Goal: Information Seeking & Learning: Learn about a topic

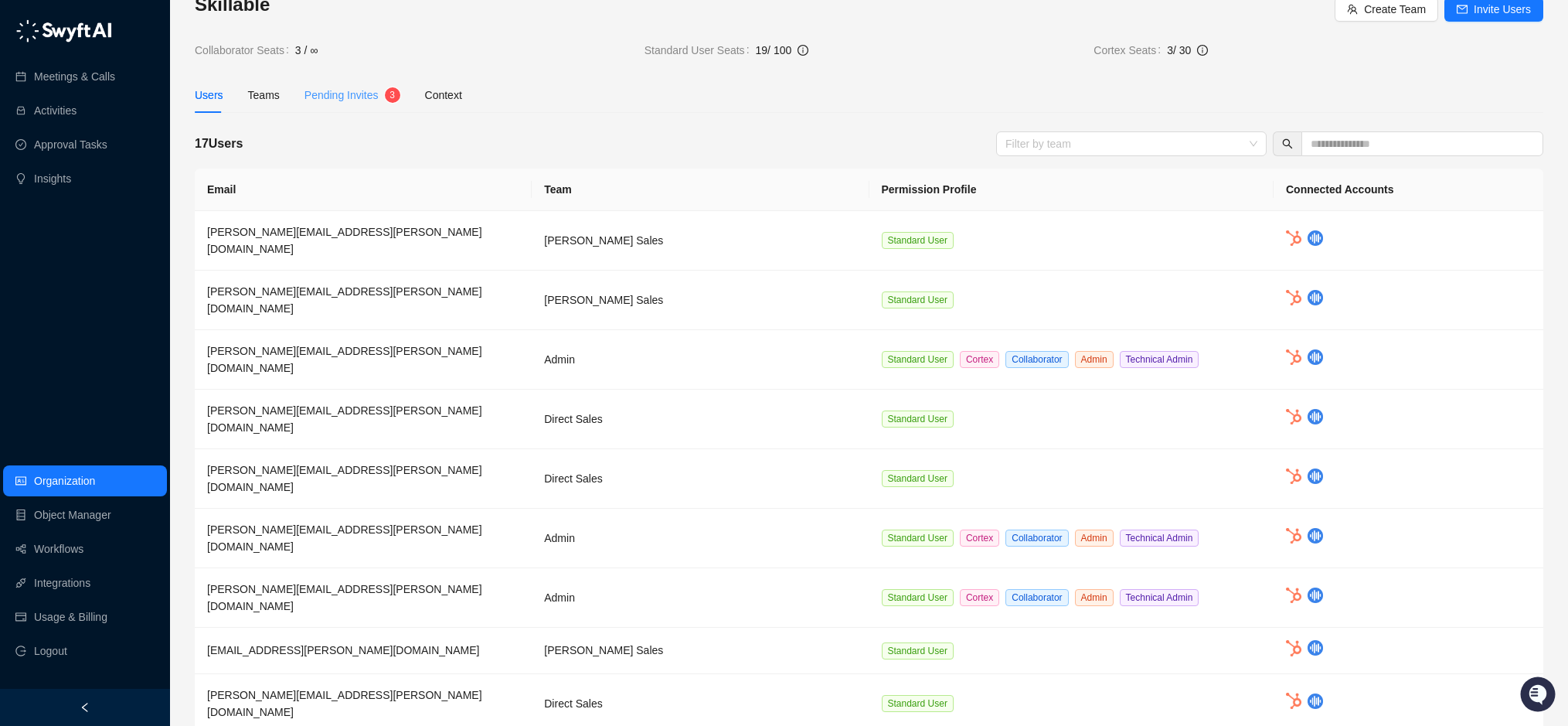
click at [339, 105] on div "Pending Invites 3 4 5 6 7 8 9 0 1 2 3" at bounding box center [353, 95] width 96 height 36
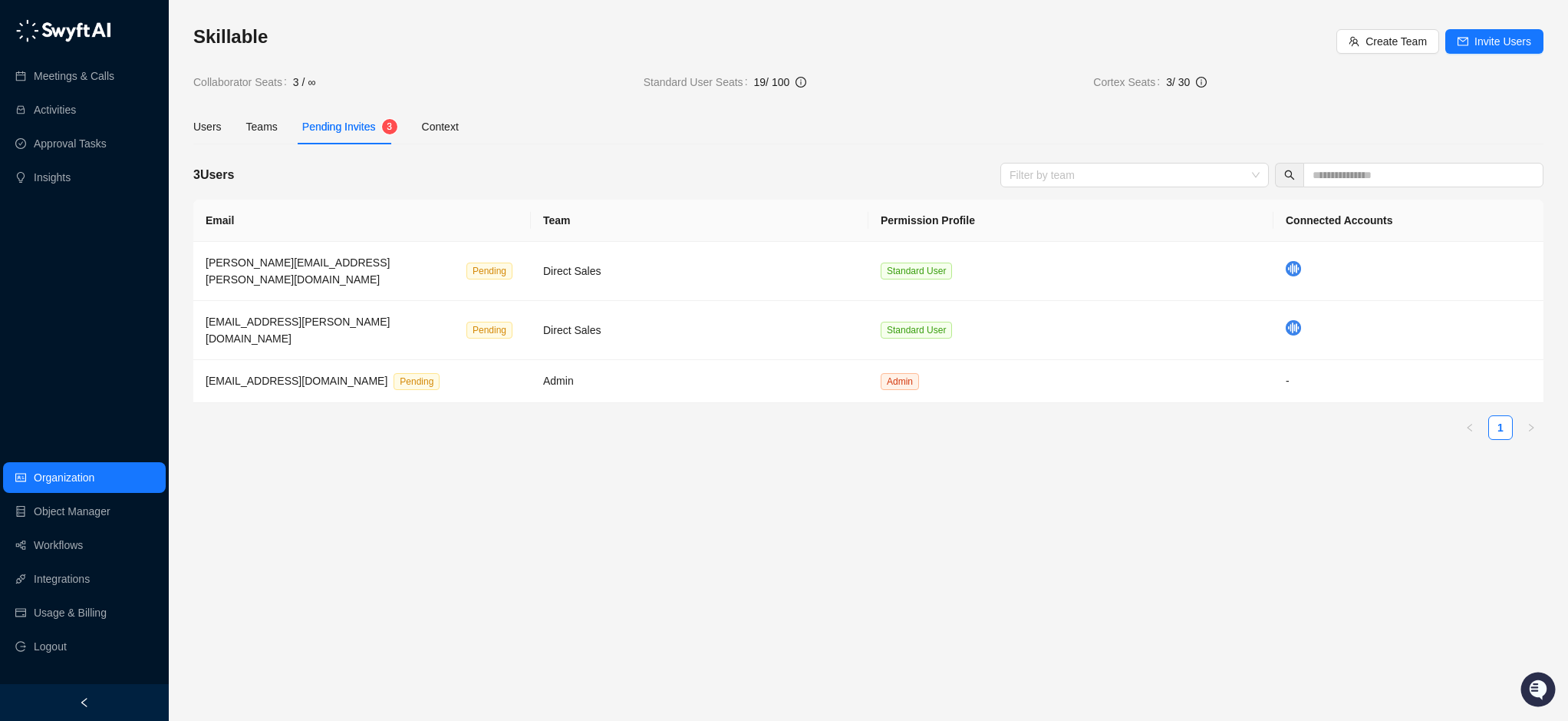
click at [334, 94] on div "Skillable Create Team Invite Users Collaborator Seats 3 / ∞ Standard User Seats…" at bounding box center [868, 238] width 1350 height 427
click at [204, 127] on div "Users" at bounding box center [208, 127] width 28 height 17
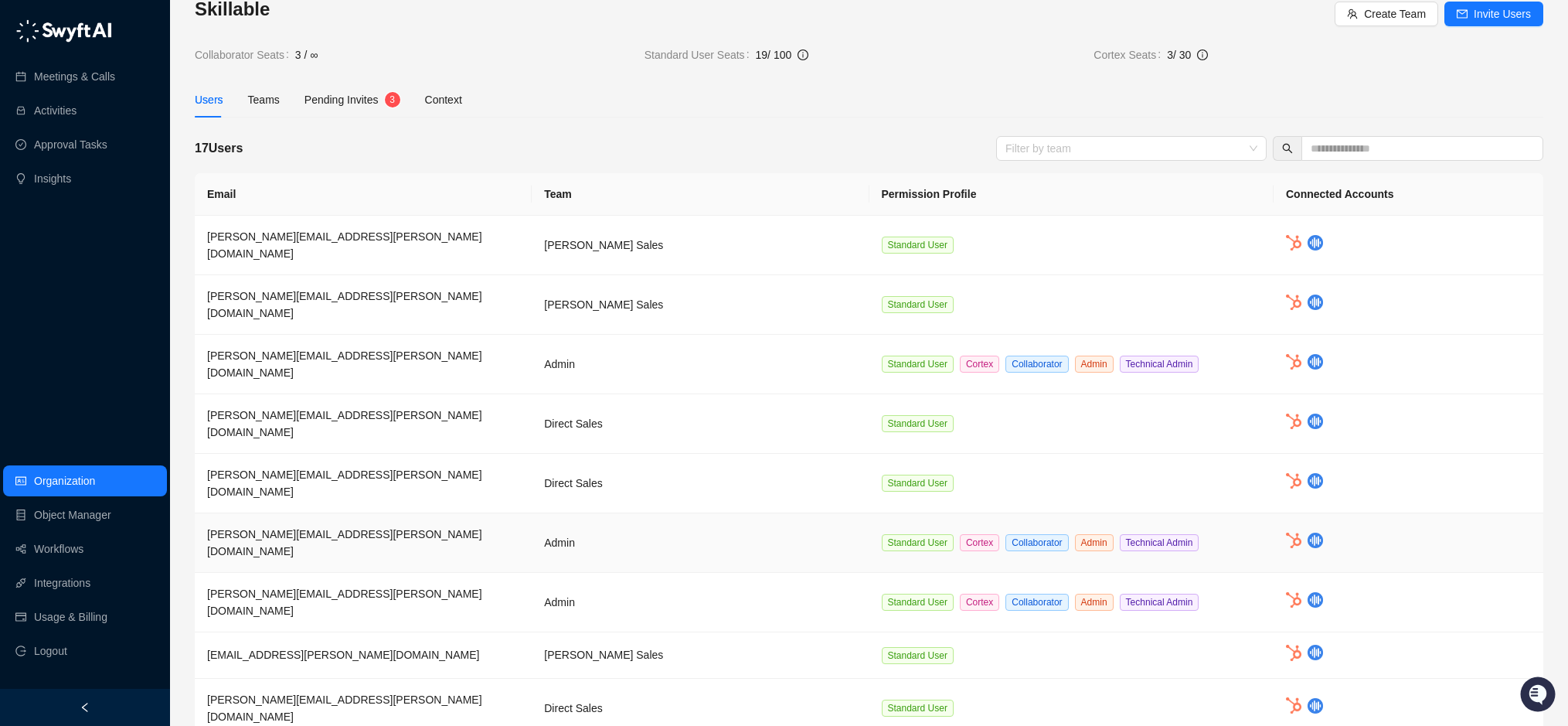
scroll to position [42, 0]
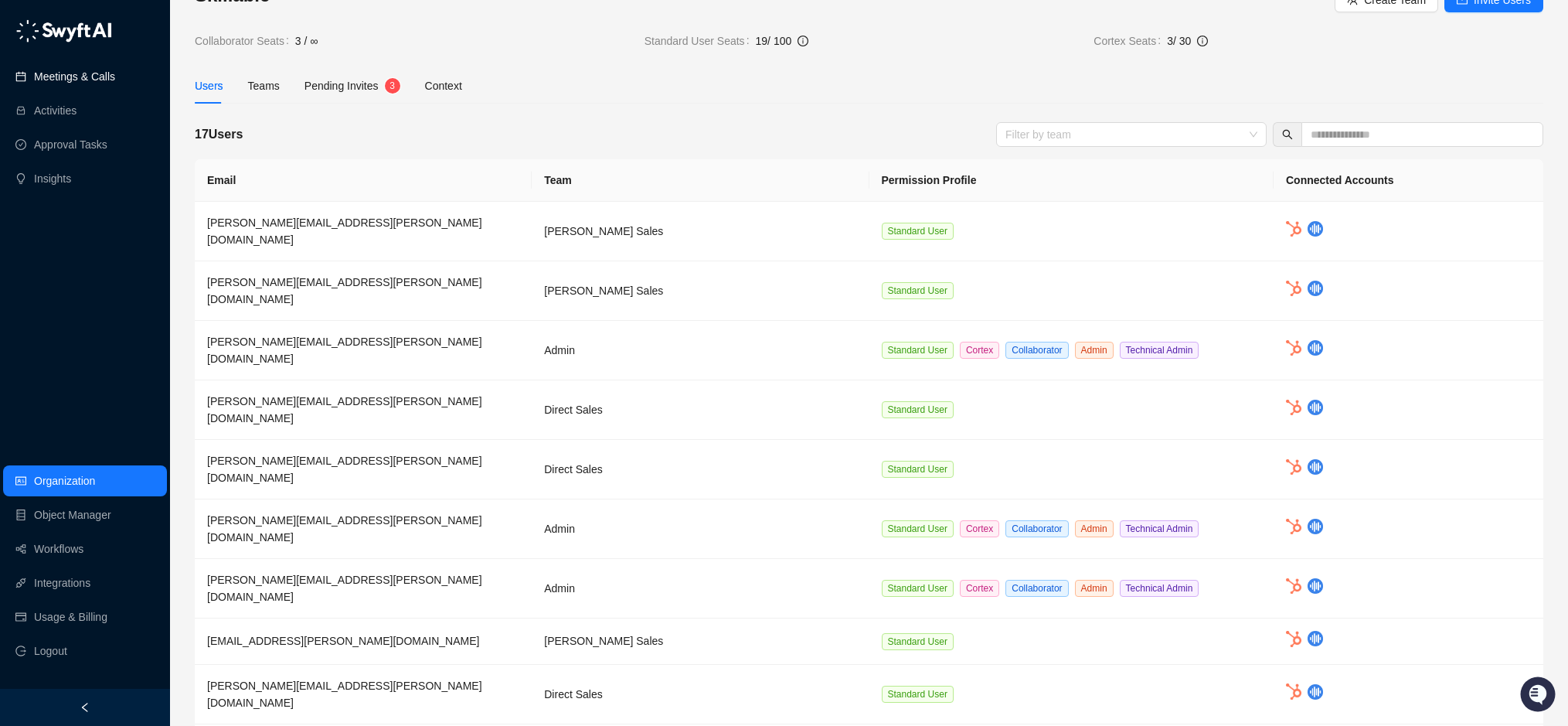
click at [66, 76] on link "Meetings & Calls" at bounding box center [74, 77] width 81 height 31
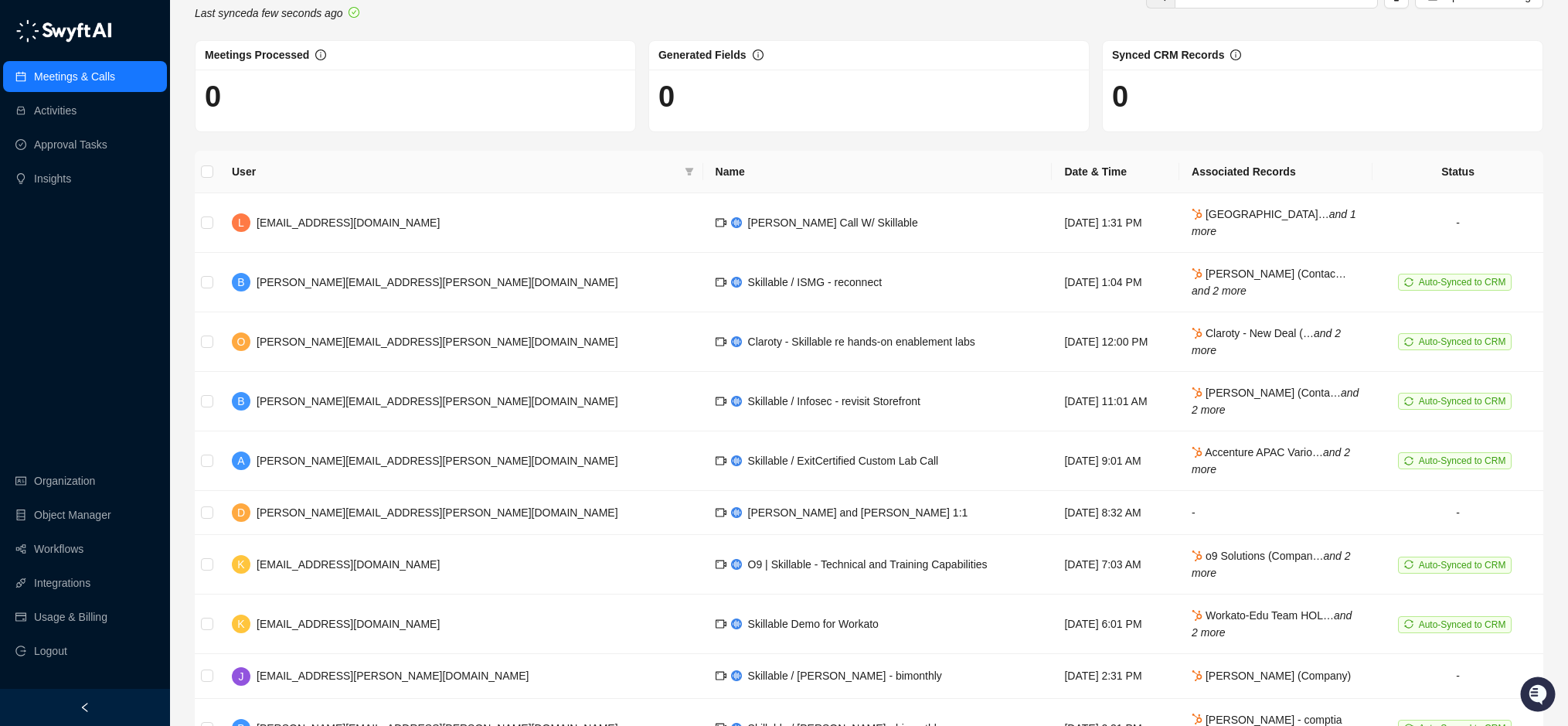
click at [554, 143] on div "Meetings & Calls Last synced a few seconds ago Upload Recording Meetings Proces…" at bounding box center [870, 389] width 1349 height 837
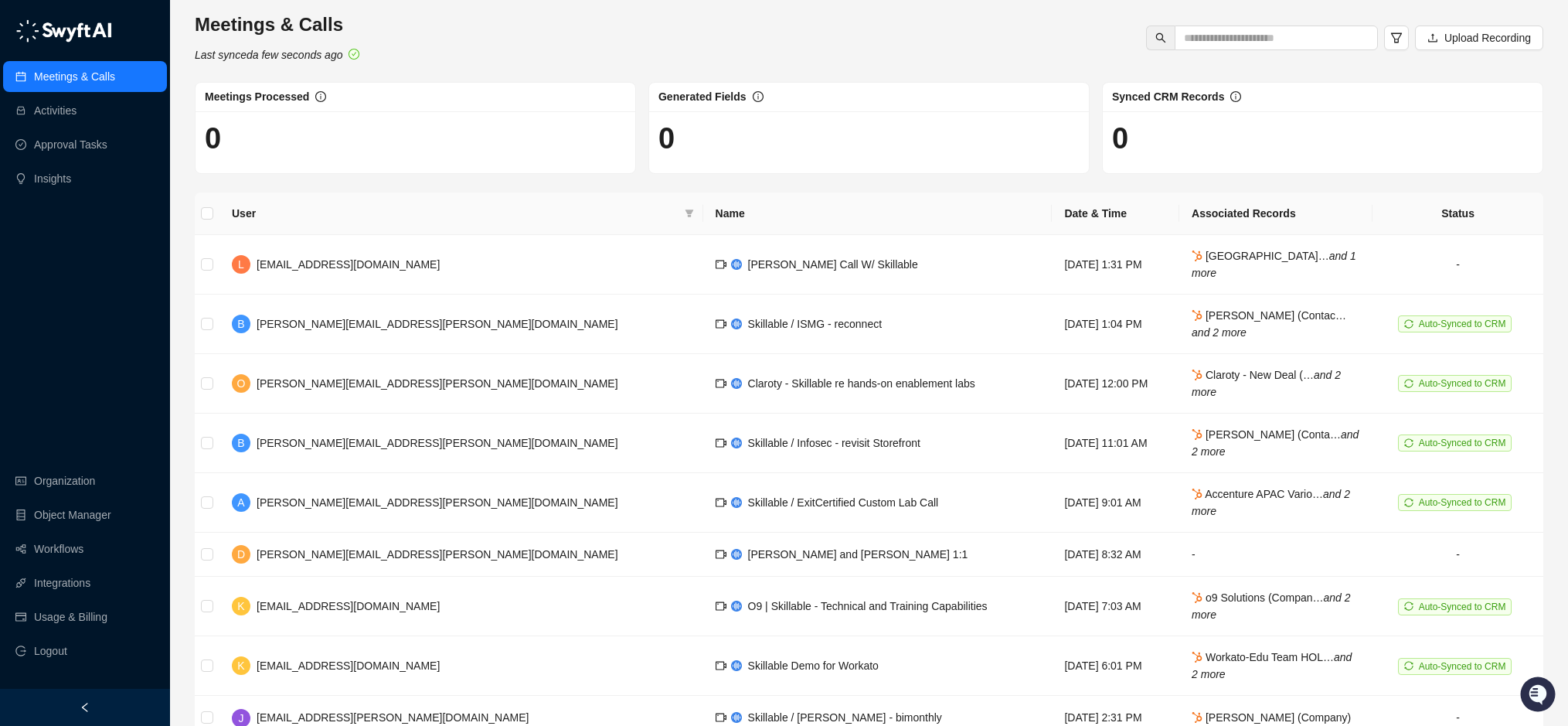
click at [210, 137] on h1 "0" at bounding box center [415, 138] width 421 height 36
click at [879, 32] on div "Meetings & Calls Last synced a few seconds ago Upload Recording" at bounding box center [869, 37] width 1358 height 51
click at [1307, 255] on icon "and 1 more" at bounding box center [1274, 264] width 165 height 29
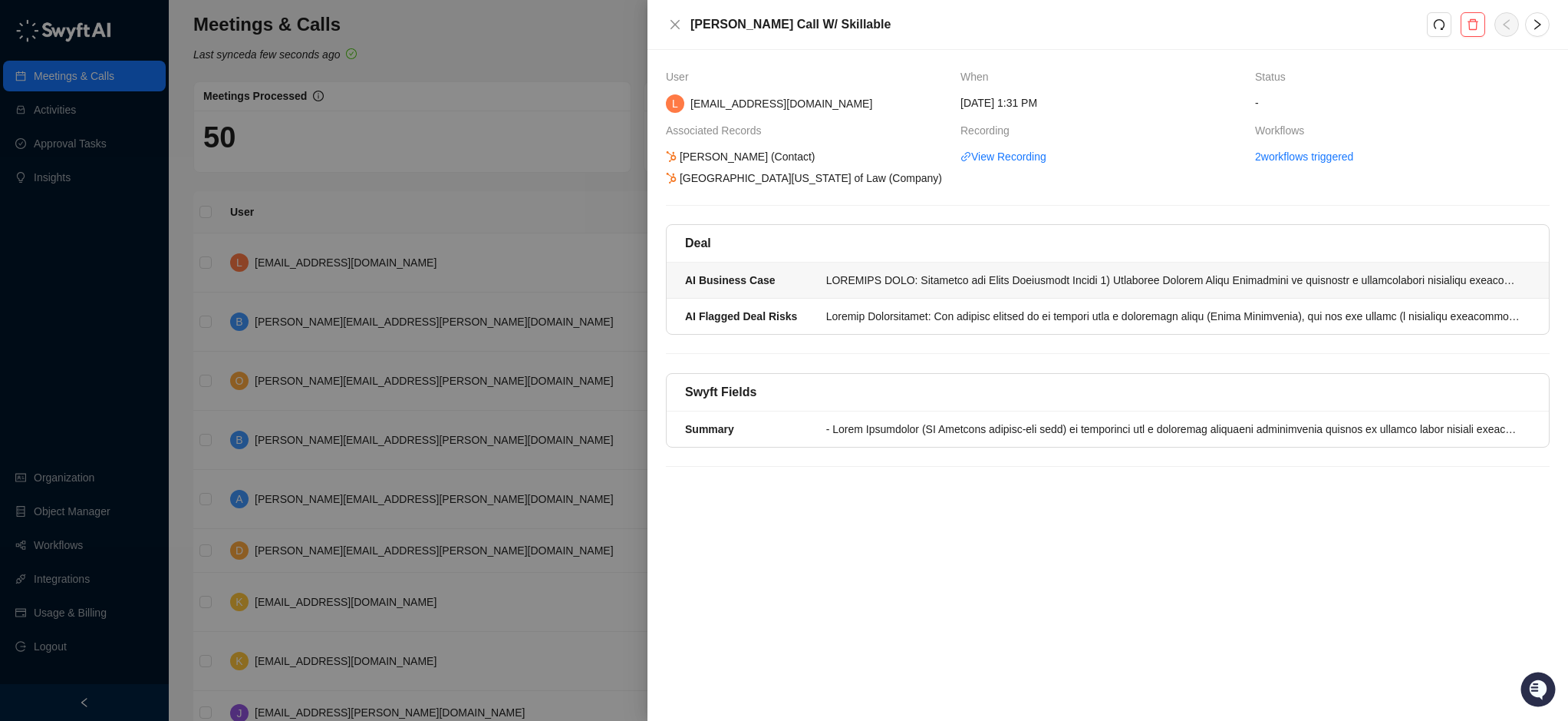
click at [914, 288] on div at bounding box center [1174, 280] width 695 height 17
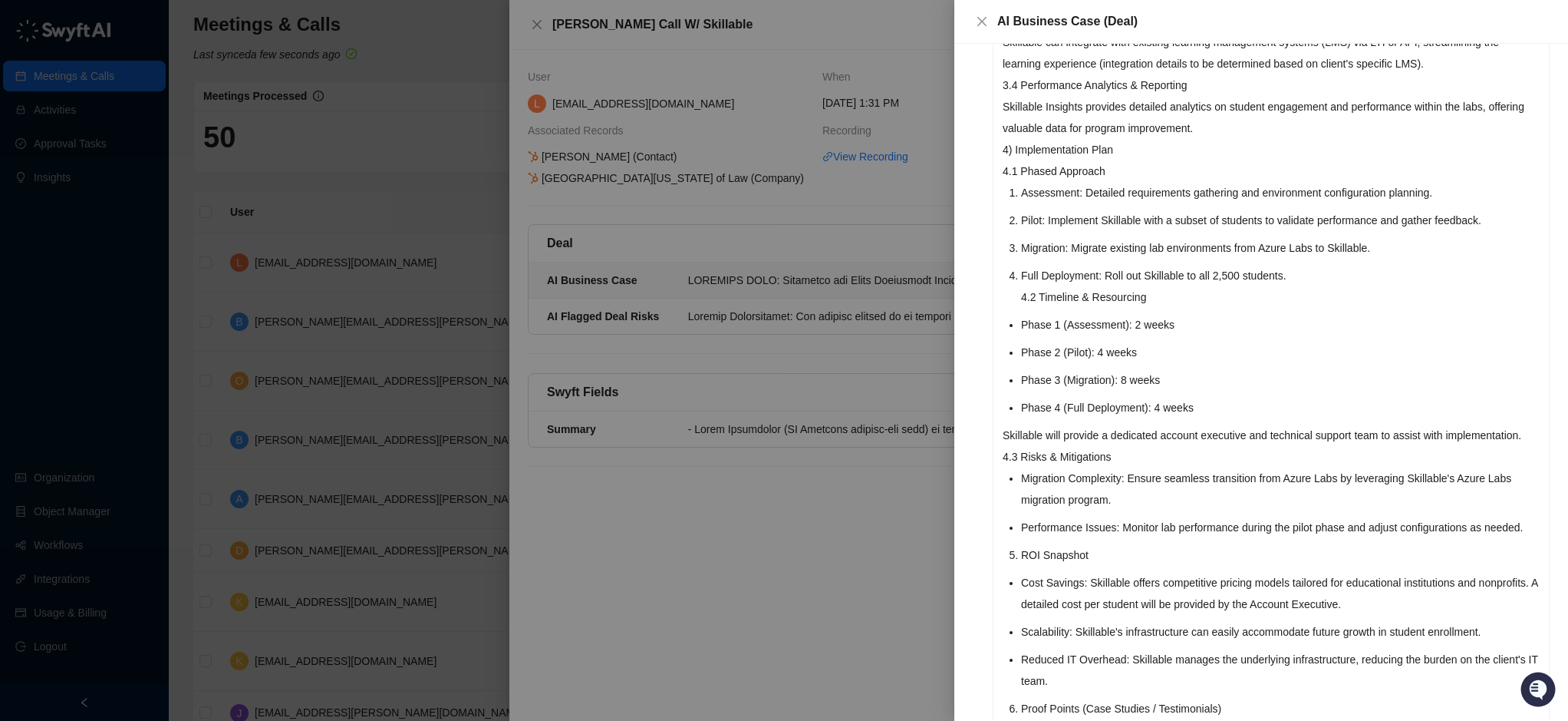
scroll to position [921, 0]
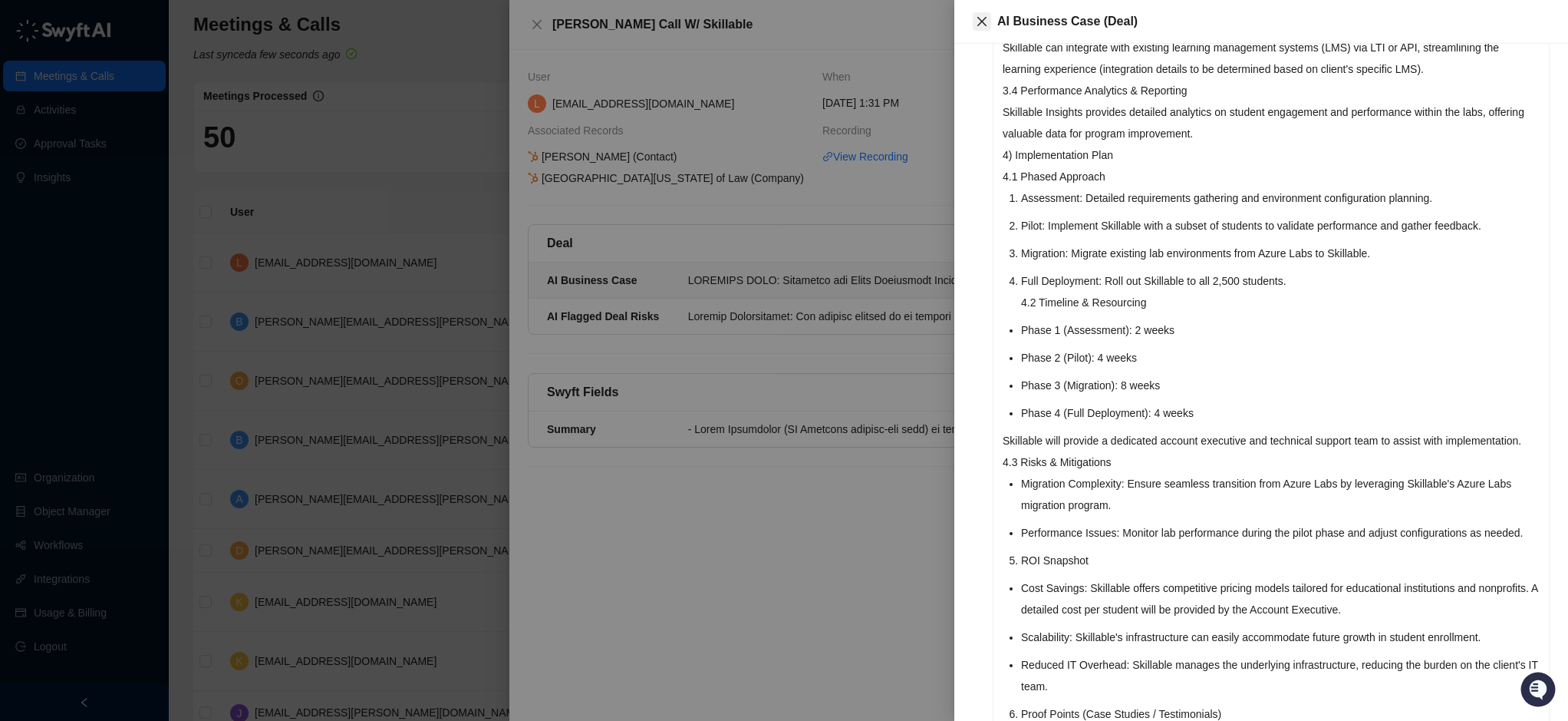
click at [982, 21] on icon "close" at bounding box center [982, 21] width 9 height 9
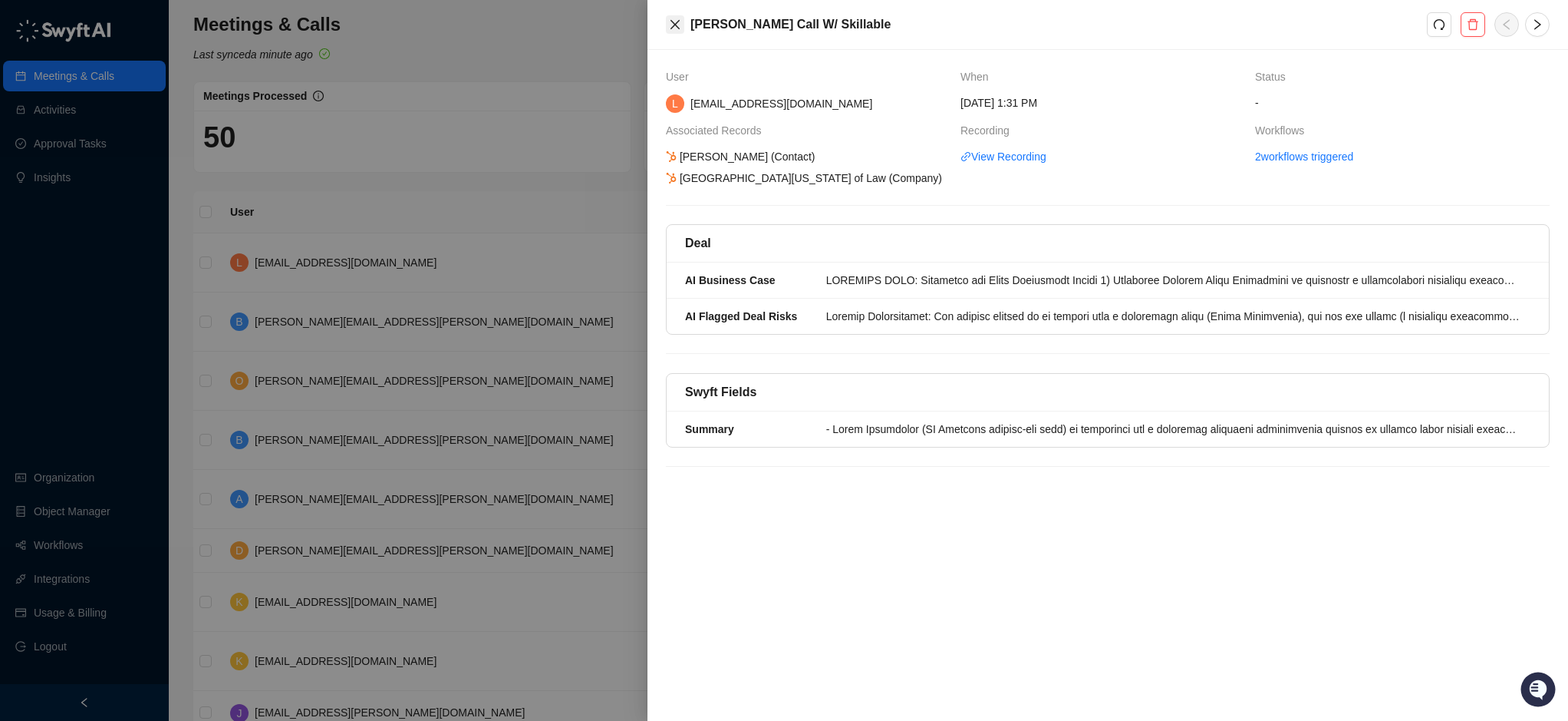
click at [674, 19] on icon "close" at bounding box center [676, 25] width 12 height 12
